Goal: Transaction & Acquisition: Book appointment/travel/reservation

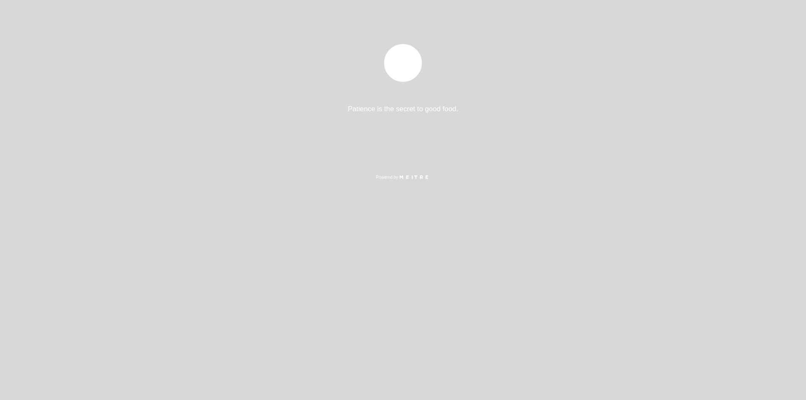
select select "es"
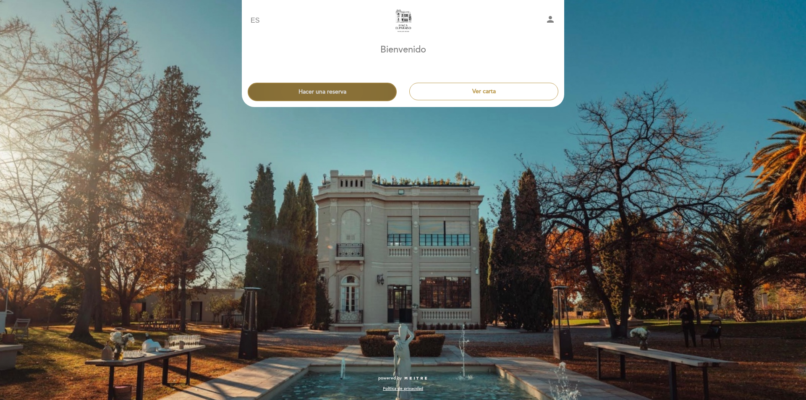
click at [347, 90] on button "Hacer una reserva" at bounding box center [322, 92] width 149 height 18
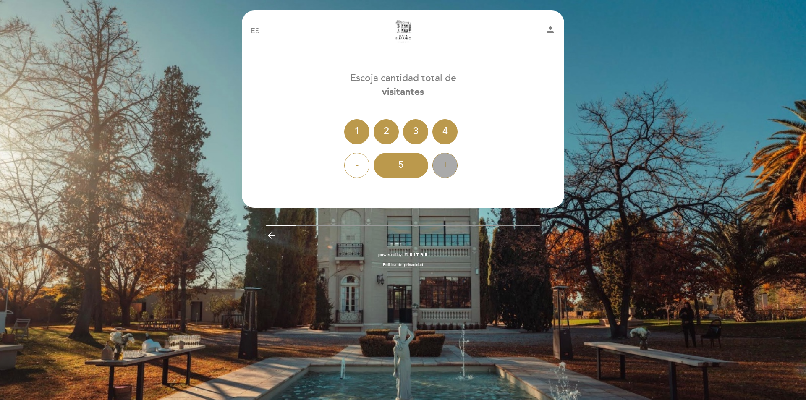
click at [444, 166] on div "+" at bounding box center [444, 165] width 25 height 25
click at [445, 166] on div "+" at bounding box center [444, 165] width 25 height 25
click at [358, 164] on div "-" at bounding box center [356, 165] width 25 height 25
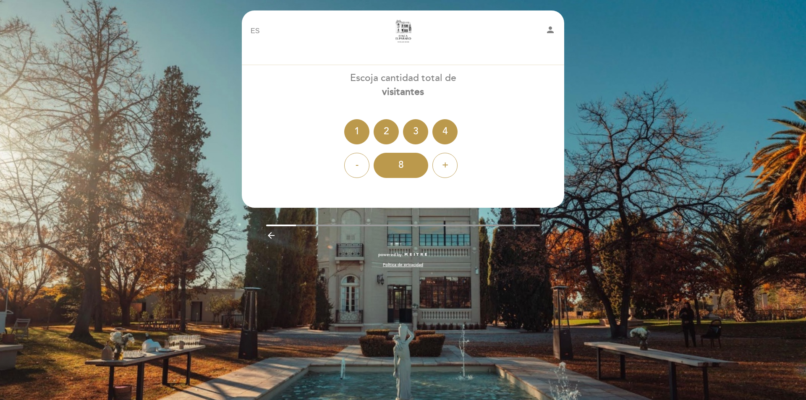
click at [513, 112] on div "Escoja cantidad total de visitantes 1 2 3 4 - 8 +" at bounding box center [402, 124] width 323 height 107
click at [536, 217] on div "EN ES PT Finca [GEOGRAPHIC_DATA] person [GEOGRAPHIC_DATA] [GEOGRAPHIC_DATA], Ca…" at bounding box center [402, 143] width 335 height 266
drag, startPoint x: 467, startPoint y: 274, endPoint x: 265, endPoint y: 261, distance: 202.7
click at [467, 275] on div "powered by Política de privacidad" at bounding box center [402, 264] width 335 height 25
click at [547, 30] on icon "person" at bounding box center [550, 30] width 10 height 10
